Goal: Book appointment/travel/reservation

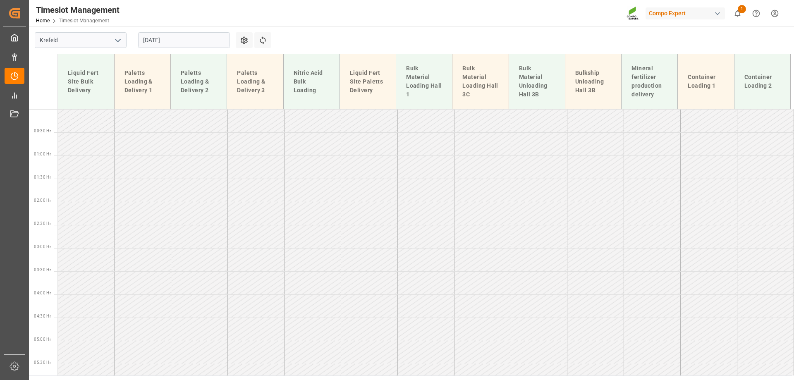
scroll to position [466, 0]
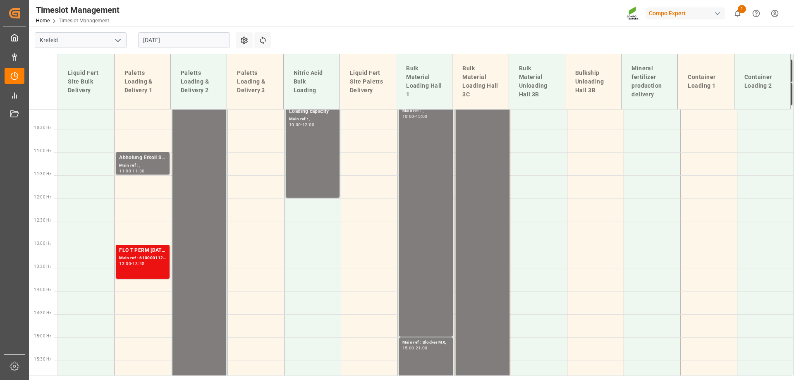
click at [166, 38] on input "[DATE]" at bounding box center [184, 40] width 92 height 16
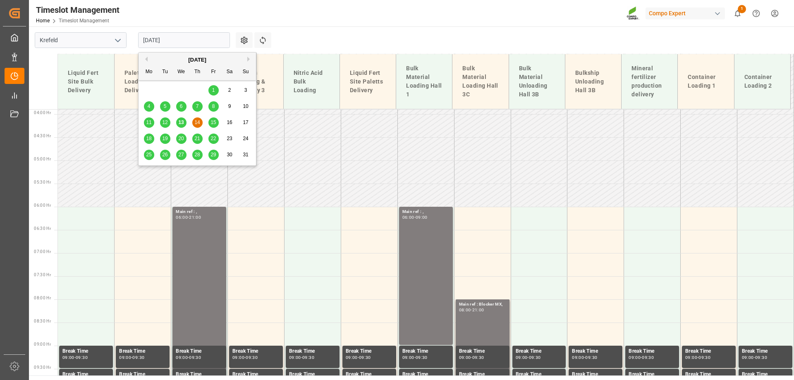
scroll to position [177, 0]
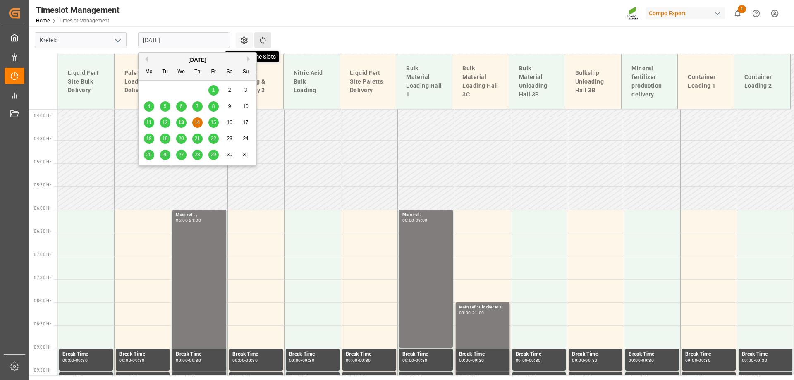
click at [261, 37] on icon at bounding box center [262, 40] width 9 height 9
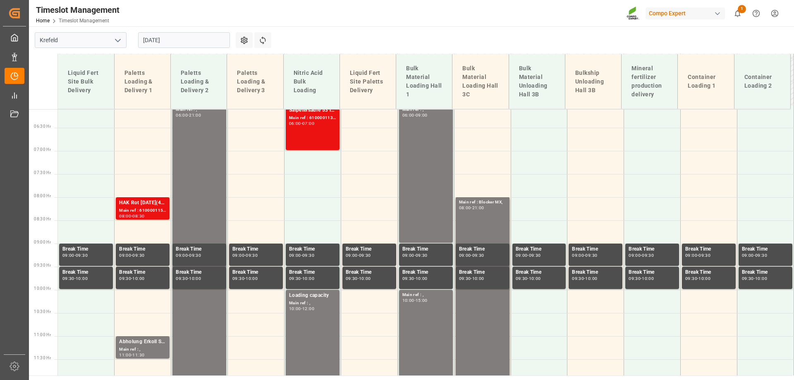
click at [145, 40] on input "[DATE]" at bounding box center [184, 40] width 92 height 16
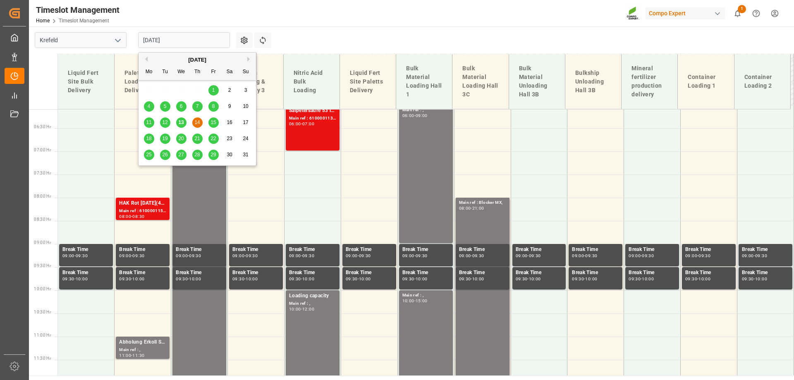
click at [217, 121] on div "15" at bounding box center [213, 123] width 10 height 10
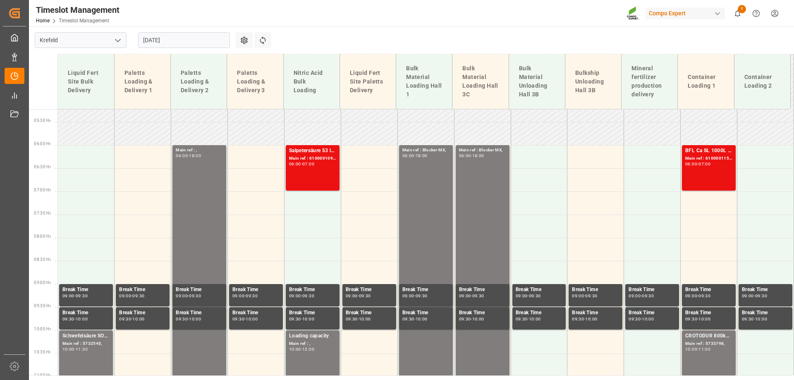
scroll to position [241, 0]
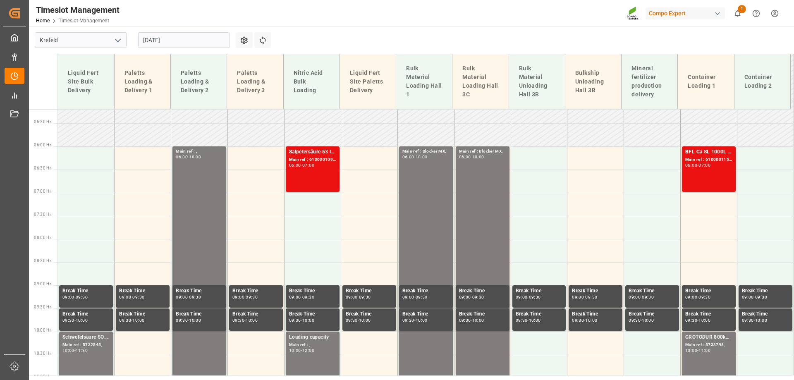
click at [153, 39] on input "[DATE]" at bounding box center [184, 40] width 92 height 16
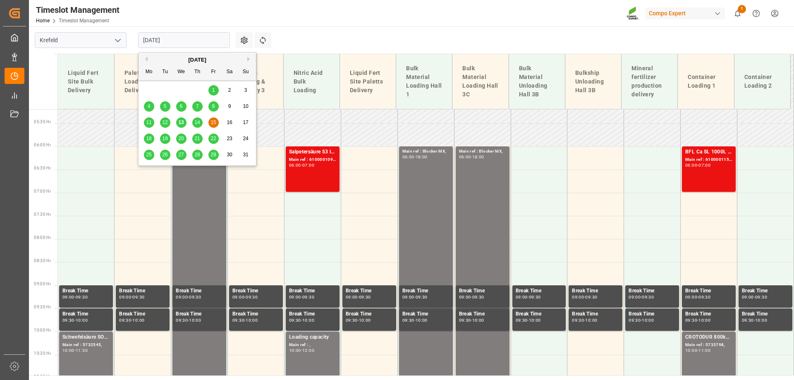
click at [179, 123] on span "13" at bounding box center [180, 122] width 5 height 6
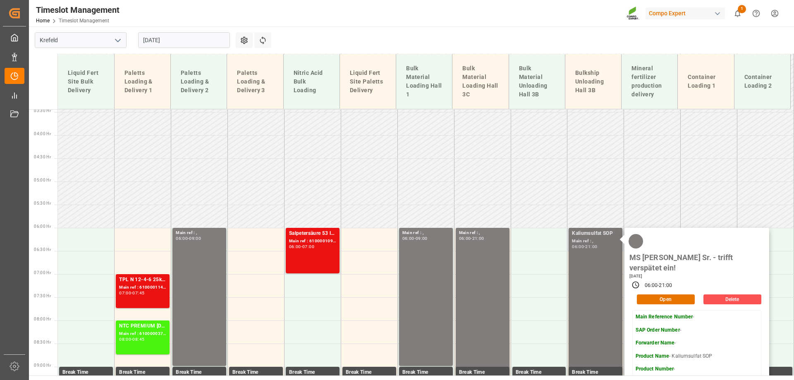
scroll to position [158, 0]
